Goal: Information Seeking & Learning: Check status

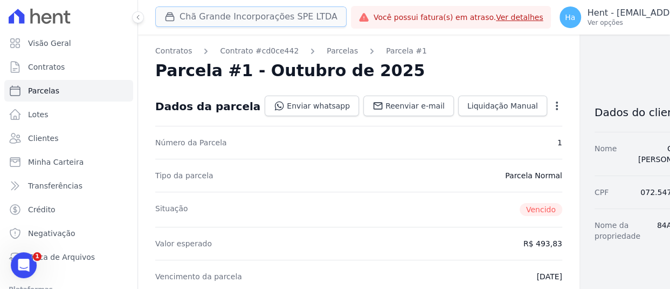
click at [280, 12] on button "Chã Grande Incorporações SPE LTDA" at bounding box center [250, 16] width 191 height 20
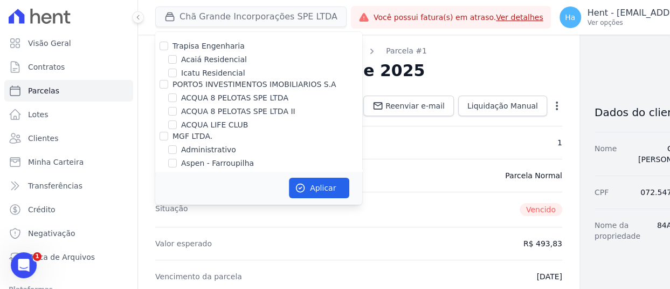
scroll to position [8404, 0]
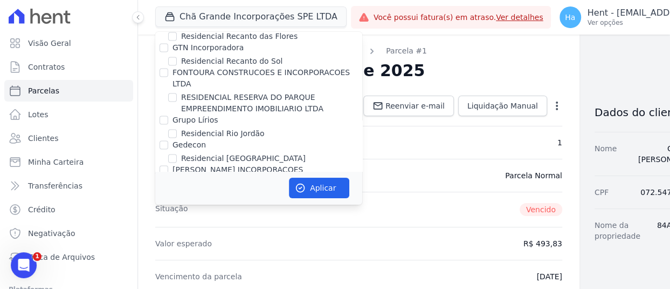
click at [165, 278] on input "Ribeiro Cervantes Incorporadora LTDA." at bounding box center [164, 282] width 9 height 9
checkbox input "true"
click at [329, 193] on button "Aplicar" at bounding box center [319, 187] width 60 height 20
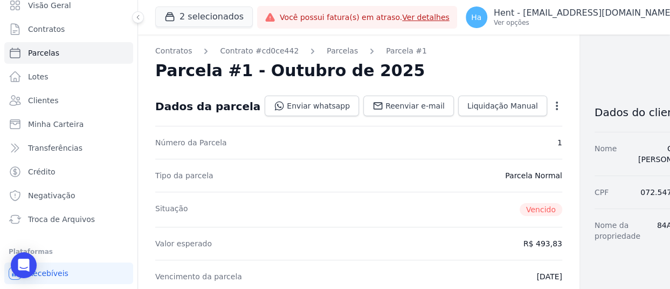
scroll to position [80, 0]
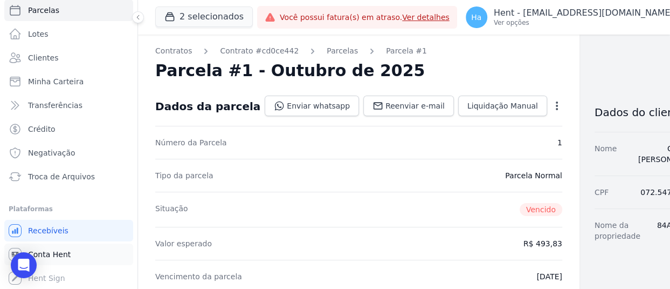
click at [65, 255] on span "Conta Hent" at bounding box center [49, 254] width 43 height 11
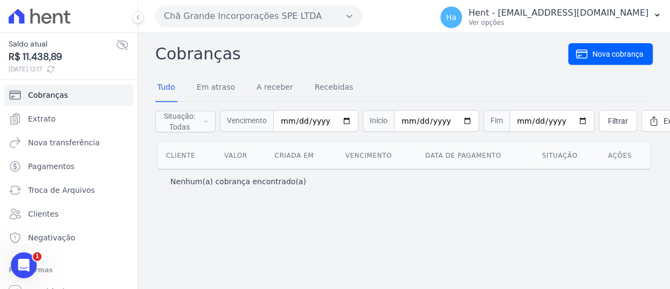
click at [294, 19] on button "Chã Grande Incorporações SPE LTDA" at bounding box center [258, 16] width 207 height 22
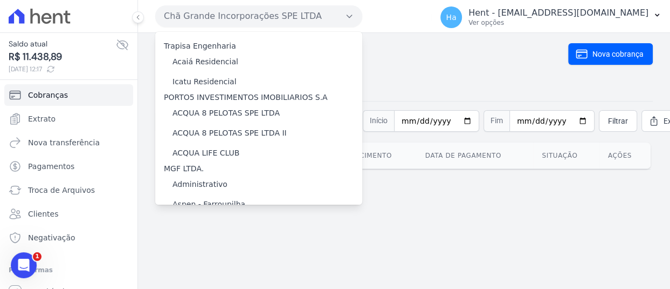
scroll to position [11215, 0]
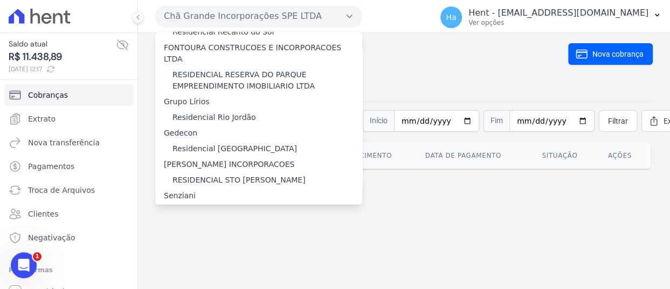
click at [0, 0] on input "[PERSON_NAME] INC." at bounding box center [0, 0] width 0 height 0
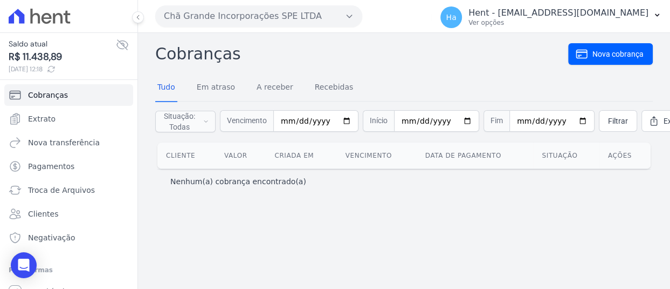
click at [271, 15] on button "Chã Grande Incorporações SPE LTDA" at bounding box center [258, 16] width 207 height 22
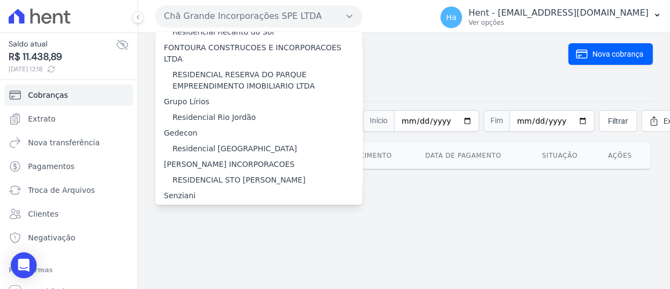
click at [0, 0] on input "[PERSON_NAME] INC." at bounding box center [0, 0] width 0 height 0
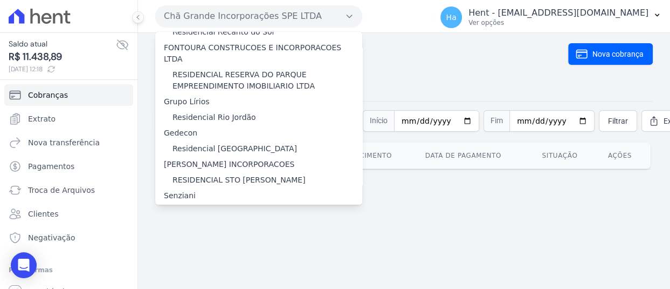
click at [0, 0] on input "[PERSON_NAME] INC." at bounding box center [0, 0] width 0 height 0
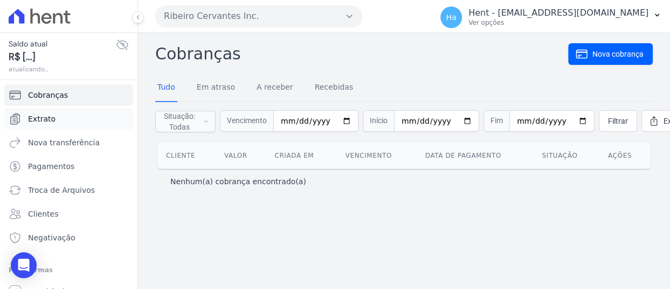
click at [50, 118] on span "Extrato" at bounding box center [42, 118] width 28 height 11
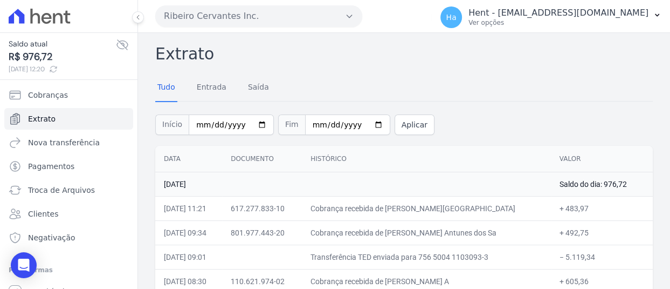
click at [508, 107] on div "Início [DATE] Fim [DATE] Aplicar" at bounding box center [404, 123] width 498 height 45
click at [504, 77] on div "Tudo Entrada [GEOGRAPHIC_DATA]" at bounding box center [404, 87] width 498 height 26
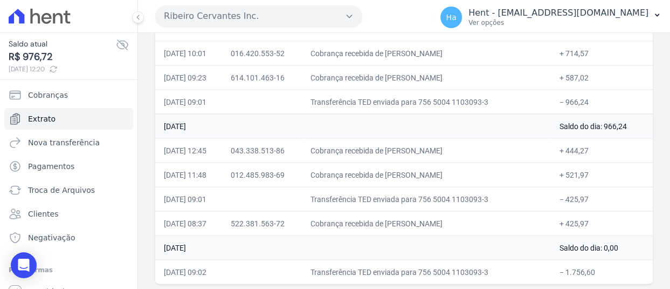
scroll to position [216, 0]
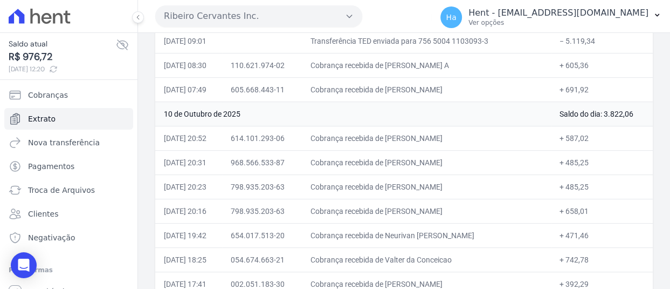
click at [617, 188] on td "+ 485,25" at bounding box center [602, 186] width 102 height 24
drag, startPoint x: 404, startPoint y: 161, endPoint x: 532, endPoint y: 160, distance: 127.8
click at [532, 160] on td "Cobrança recebida de [PERSON_NAME]" at bounding box center [426, 162] width 249 height 24
copy td "[PERSON_NAME] d"
click at [542, 224] on td "Cobrança recebida de Neurivan [PERSON_NAME]" at bounding box center [426, 235] width 249 height 24
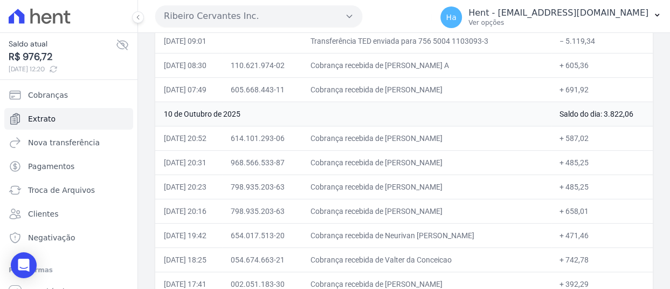
drag, startPoint x: 593, startPoint y: 215, endPoint x: 546, endPoint y: 219, distance: 47.1
click at [551, 219] on td "+ 658,01" at bounding box center [602, 210] width 102 height 24
drag, startPoint x: 405, startPoint y: 209, endPoint x: 518, endPoint y: 212, distance: 113.3
click at [518, 212] on td "Cobrança recebida de [PERSON_NAME]" at bounding box center [426, 210] width 249 height 24
copy td "[PERSON_NAME]"
